Goal: Navigation & Orientation: Understand site structure

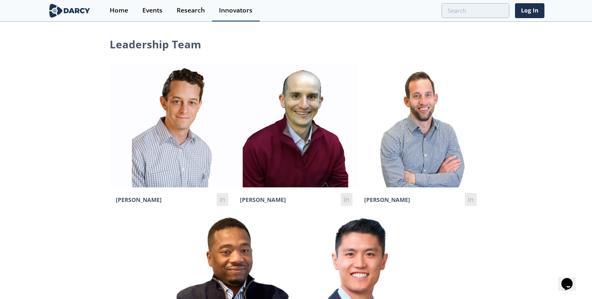
click at [236, 10] on div "Innovators" at bounding box center [235, 10] width 33 height 6
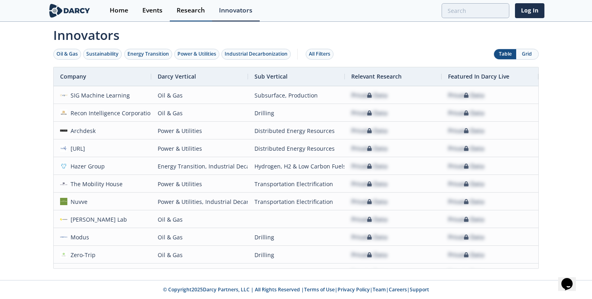
click at [188, 13] on div "Research" at bounding box center [191, 10] width 28 height 6
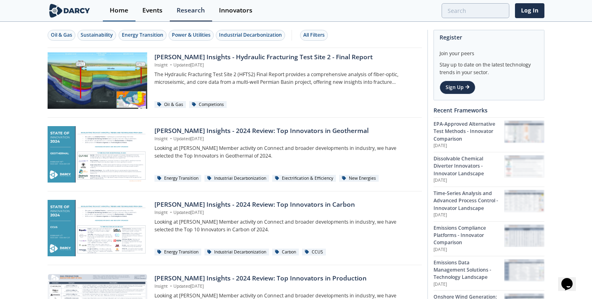
click at [115, 12] on div "Home" at bounding box center [119, 10] width 19 height 6
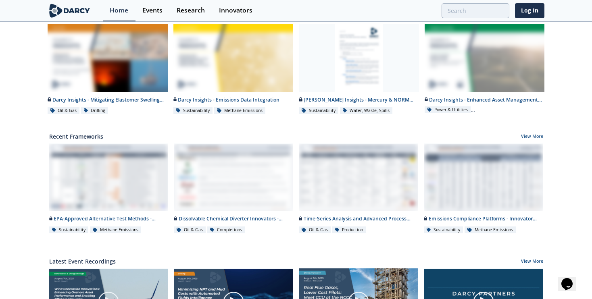
scroll to position [40, 0]
